Goal: Navigation & Orientation: Find specific page/section

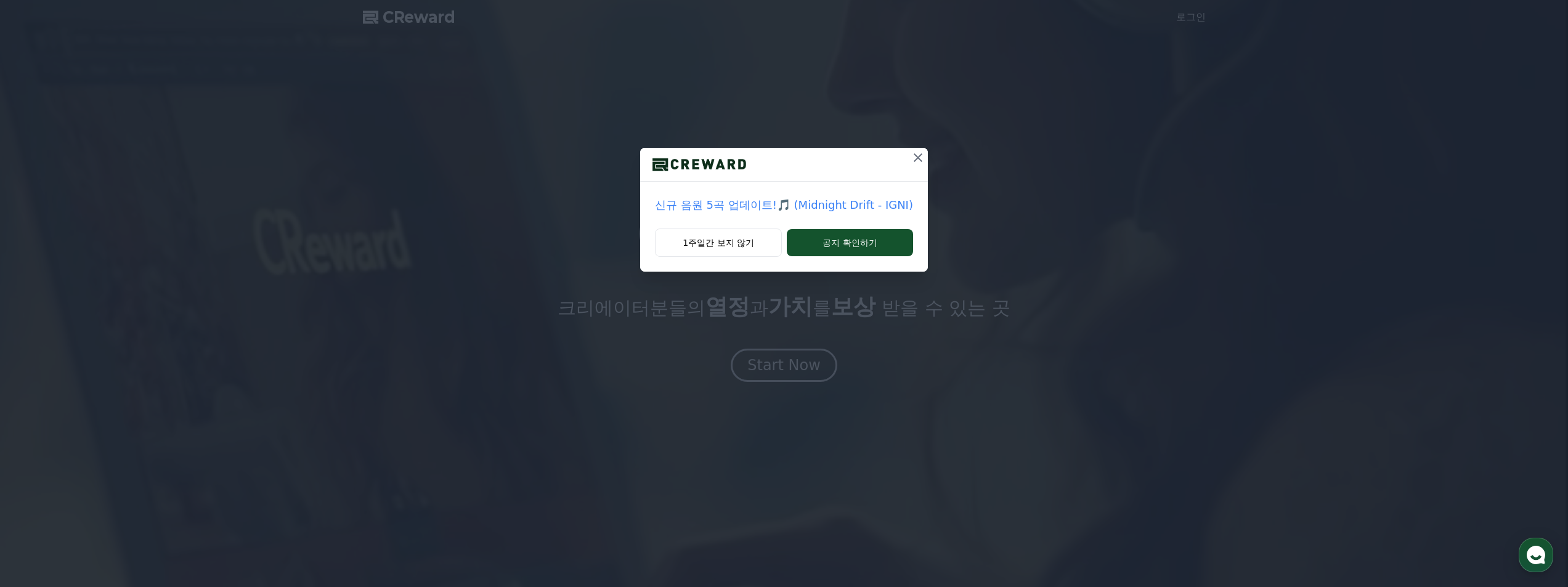
click at [913, 157] on icon at bounding box center [917, 157] width 15 height 15
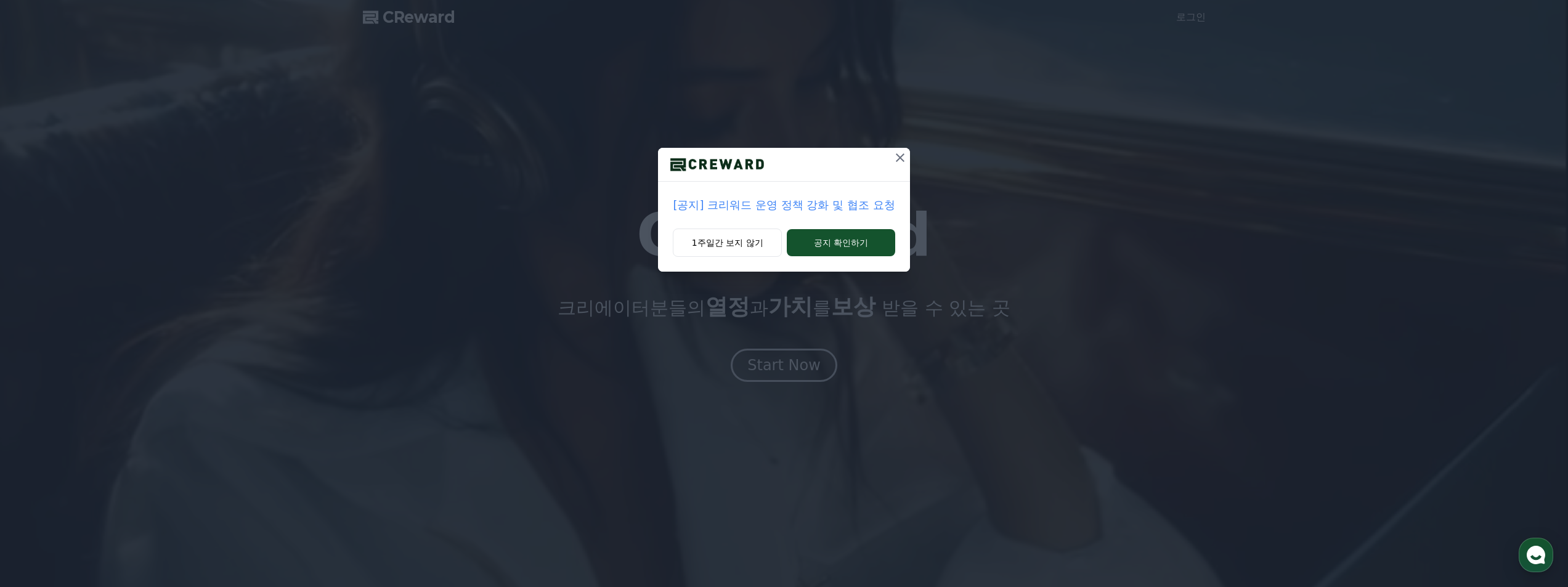
click at [904, 161] on icon at bounding box center [900, 157] width 9 height 9
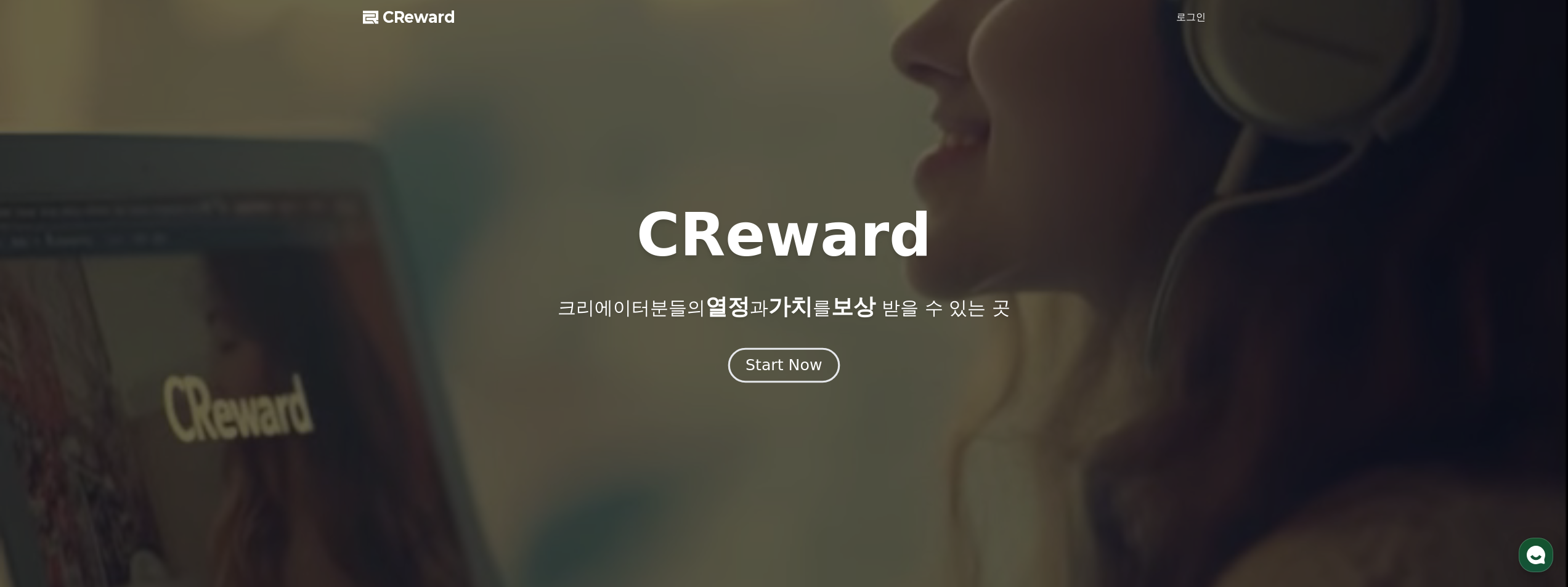
click at [770, 362] on div "Start Now" at bounding box center [783, 365] width 76 height 21
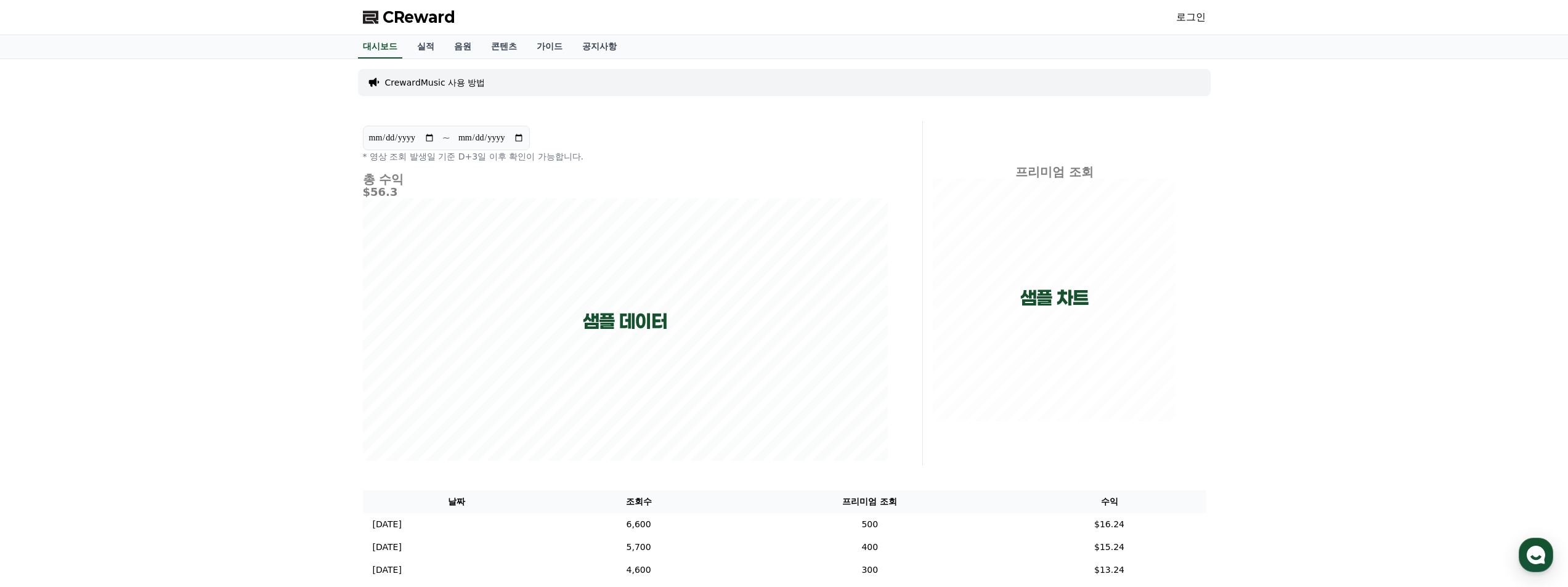
click at [388, 191] on h5 "$56.3" at bounding box center [625, 192] width 525 height 12
click at [427, 47] on link "실적" at bounding box center [425, 46] width 37 height 23
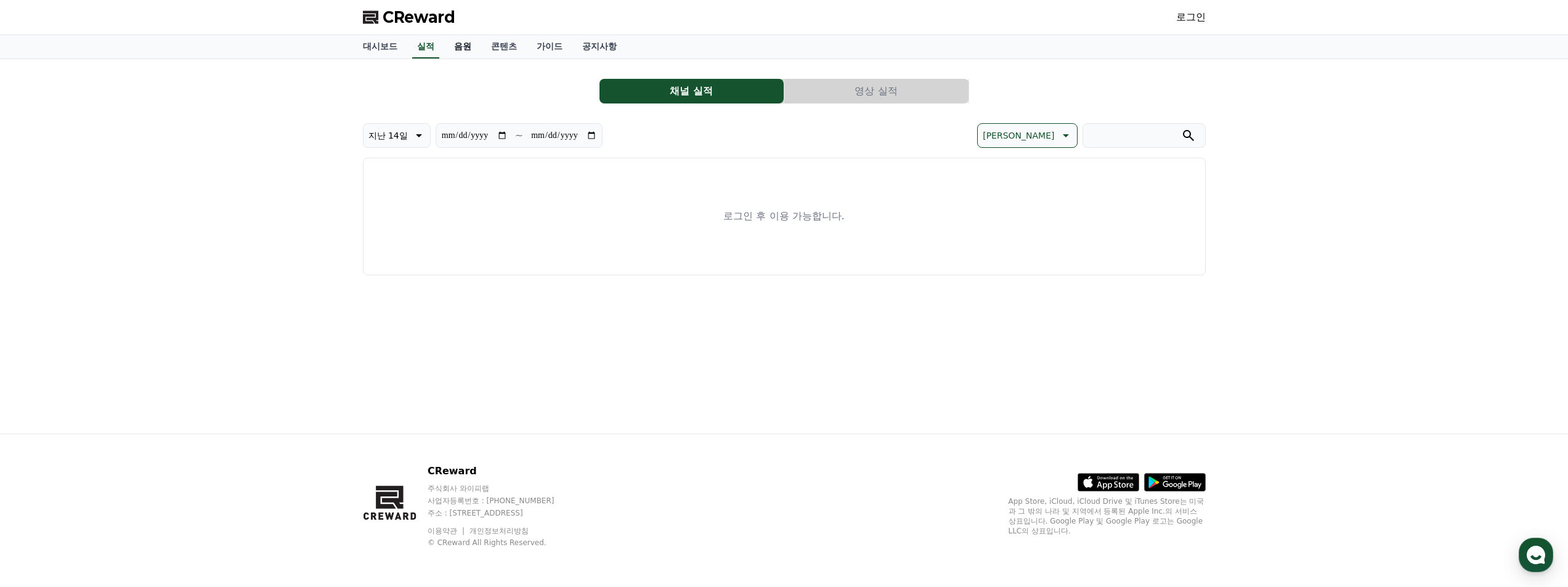
click at [473, 49] on link "음원" at bounding box center [463, 46] width 37 height 23
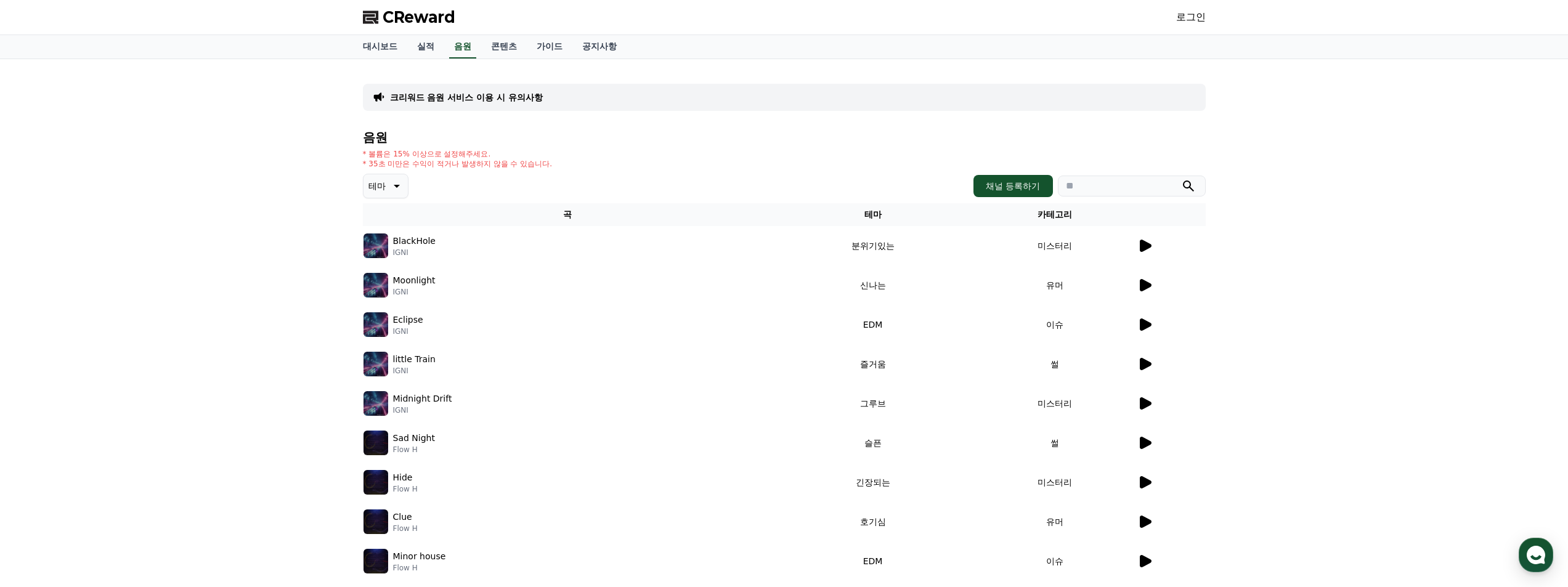
click at [1146, 246] on icon at bounding box center [1146, 245] width 12 height 12
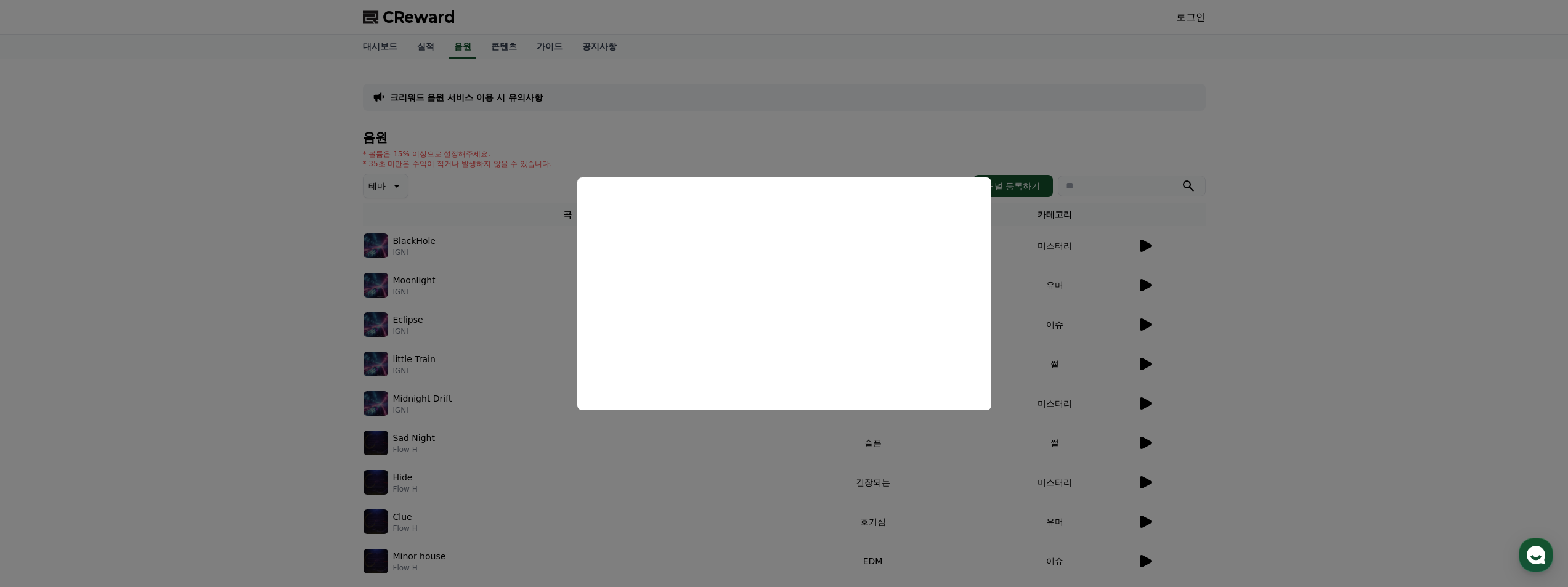
click at [1296, 394] on button "close modal" at bounding box center [784, 293] width 1568 height 587
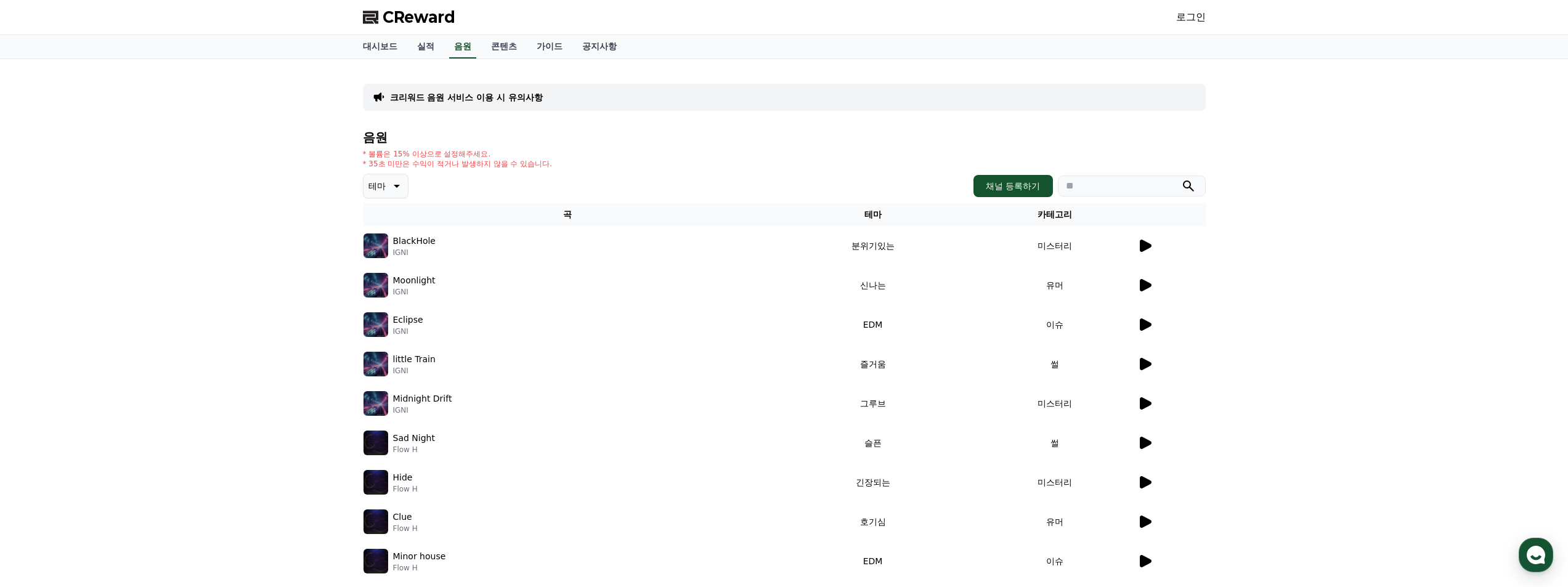
click at [1146, 447] on icon at bounding box center [1144, 442] width 15 height 15
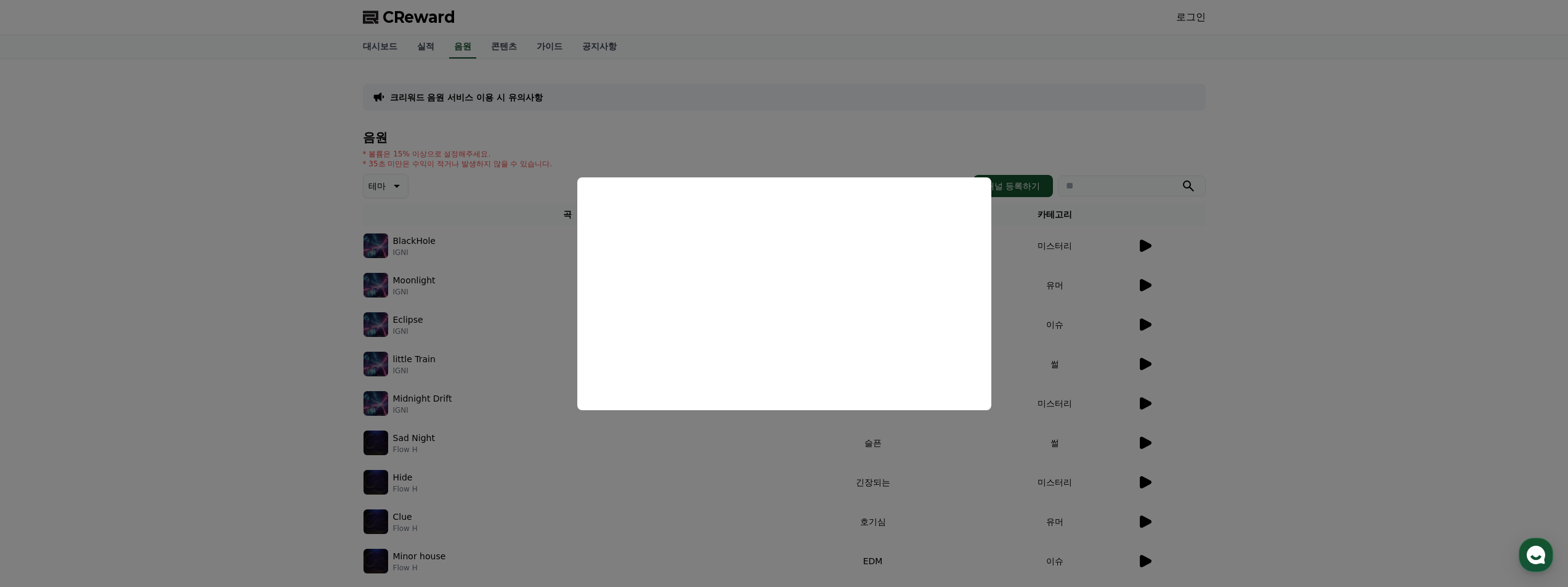
click at [1306, 270] on button "close modal" at bounding box center [784, 293] width 1568 height 587
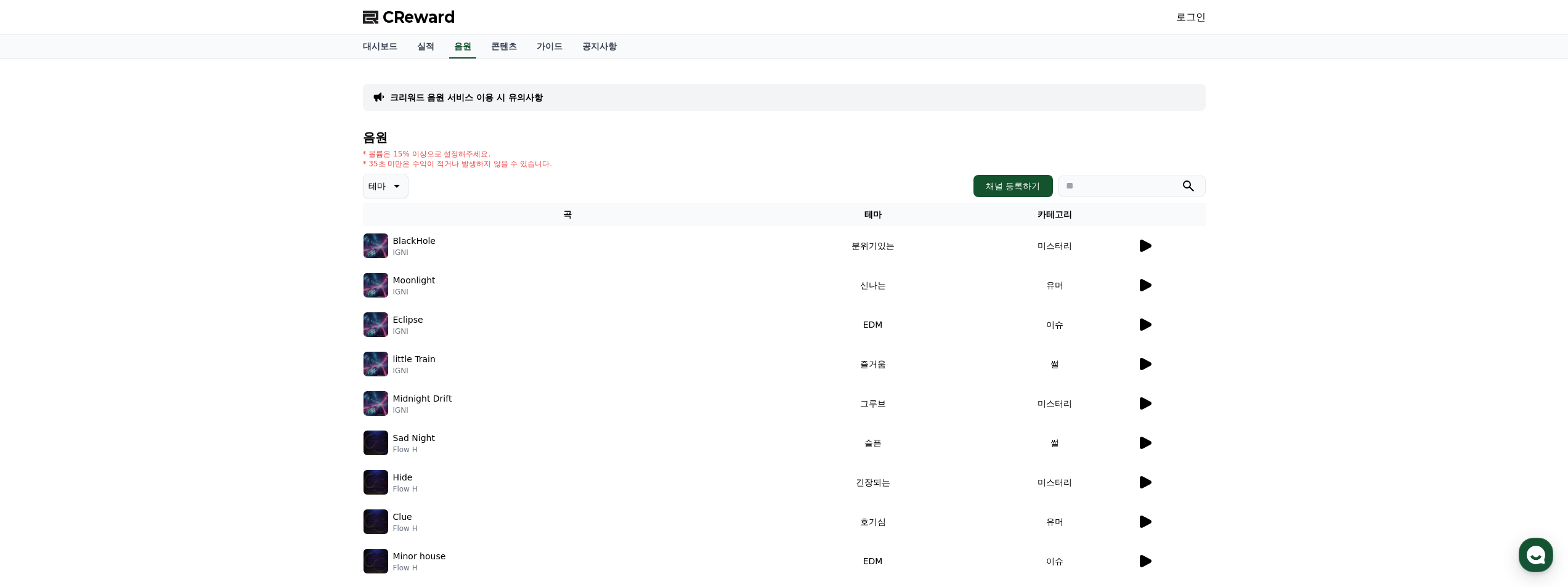
click at [409, 26] on span "CReward" at bounding box center [418, 17] width 73 height 20
